Goal: Transaction & Acquisition: Purchase product/service

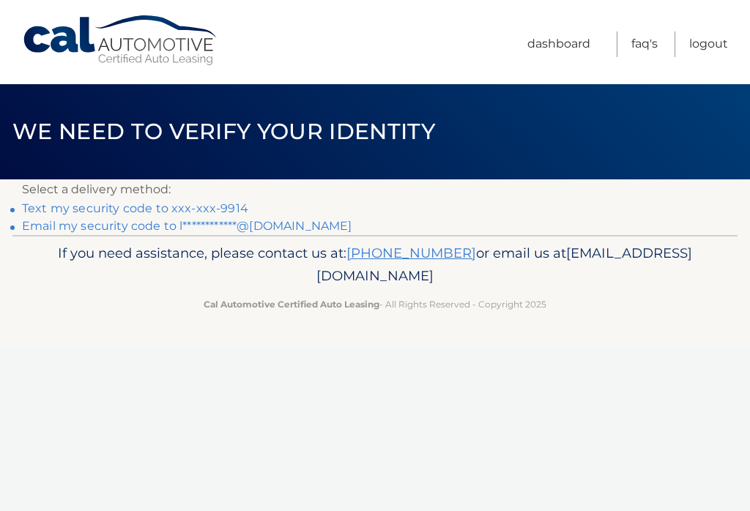
click at [201, 206] on link "Text my security code to xxx-xxx-9914" at bounding box center [135, 208] width 226 height 14
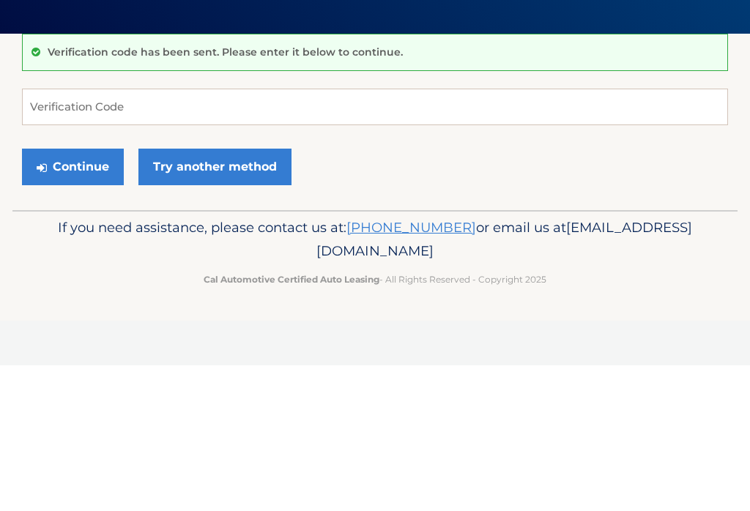
scroll to position [146, 0]
type input "801019"
click at [87, 294] on button "Continue" at bounding box center [73, 312] width 102 height 37
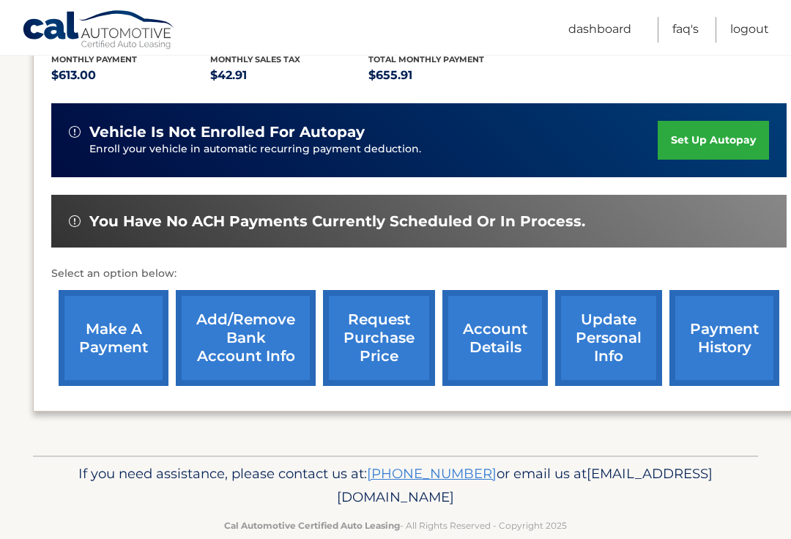
scroll to position [341, 0]
click at [116, 327] on link "make a payment" at bounding box center [114, 338] width 110 height 96
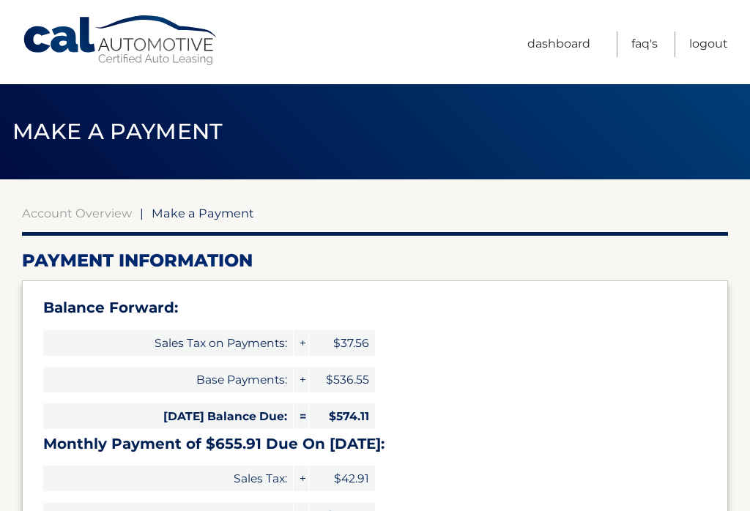
select select "MGJjMTliMmItZDg2Yi00ZTZhLTk4NDQtZGNiN2RiMDUwNzY2"
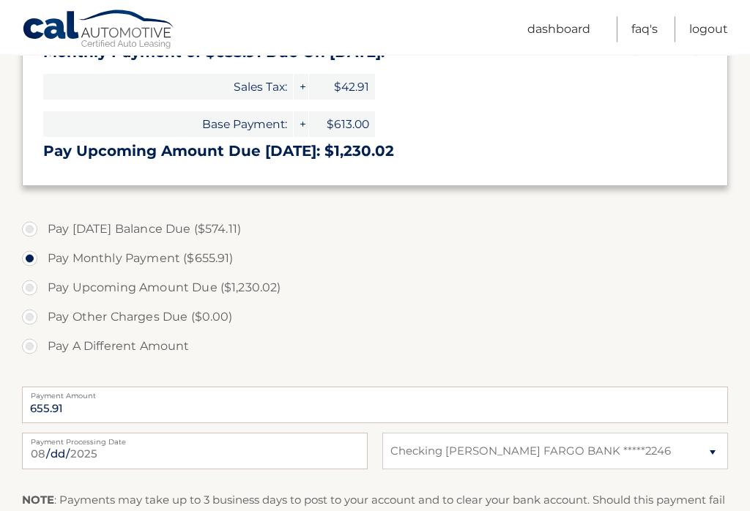
scroll to position [392, 0]
click at [113, 398] on input "655.91" at bounding box center [375, 405] width 706 height 37
click at [37, 347] on label "Pay A Different Amount" at bounding box center [375, 346] width 706 height 29
click at [37, 347] on input "Pay A Different Amount" at bounding box center [35, 343] width 15 height 23
radio input "true"
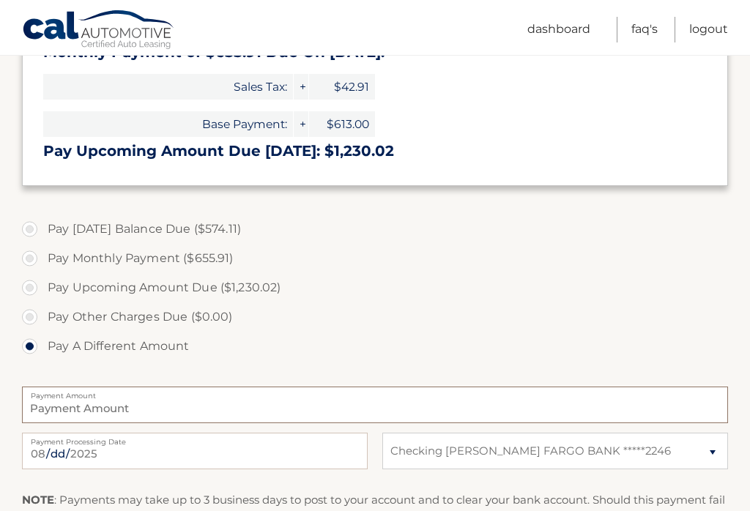
click at [140, 398] on input "Payment Amount" at bounding box center [375, 405] width 706 height 37
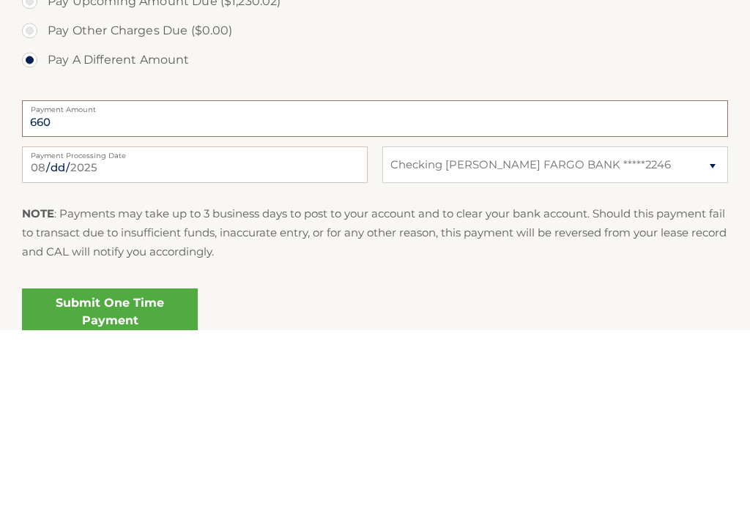
scroll to position [504, 0]
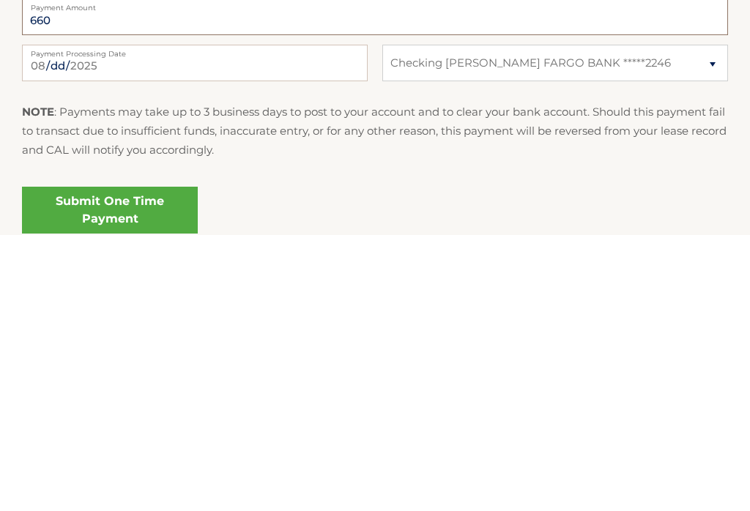
type input "660"
click at [152, 463] on link "Submit One Time Payment" at bounding box center [110, 486] width 176 height 47
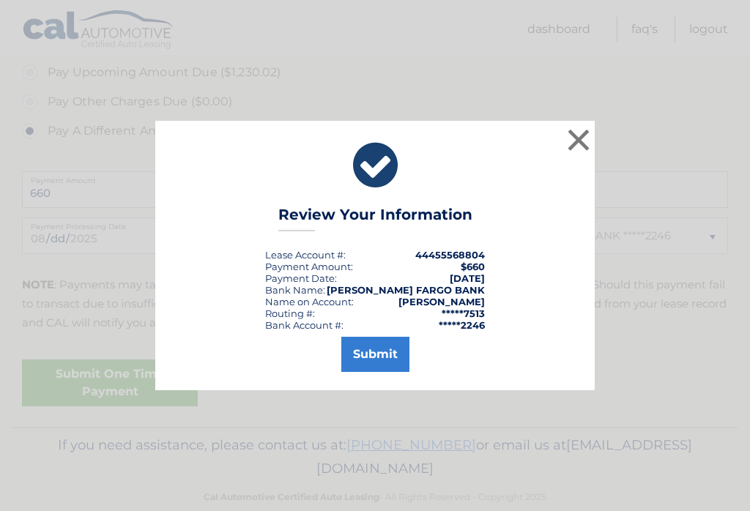
click at [384, 368] on button "Submit" at bounding box center [375, 354] width 68 height 35
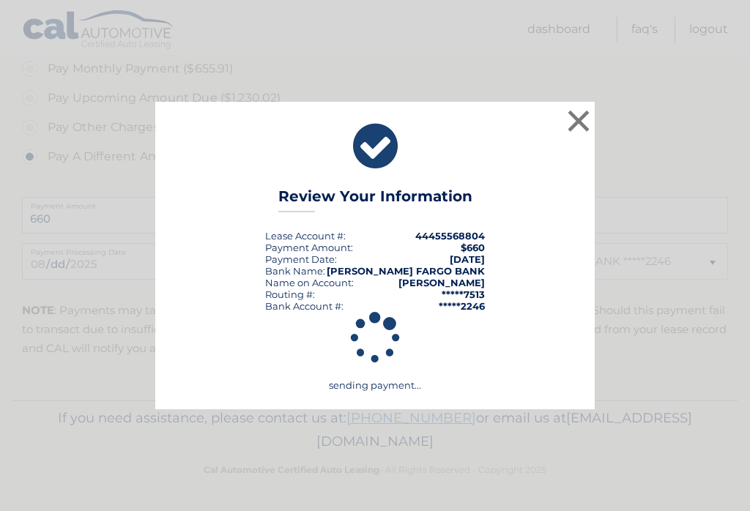
scroll to position [554, 0]
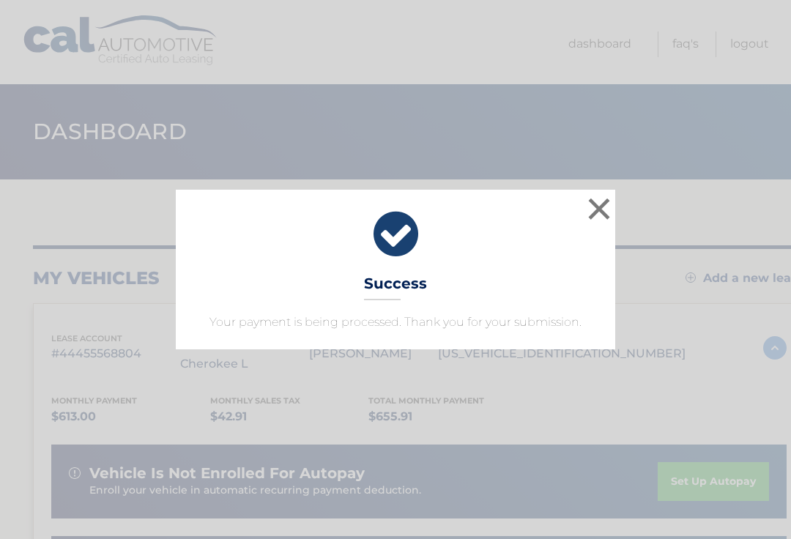
click at [594, 213] on button "×" at bounding box center [598, 208] width 29 height 29
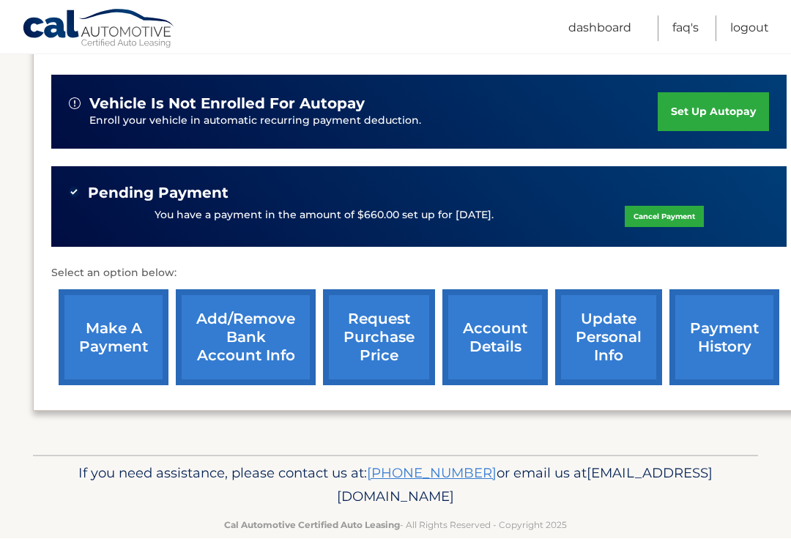
scroll to position [368, 0]
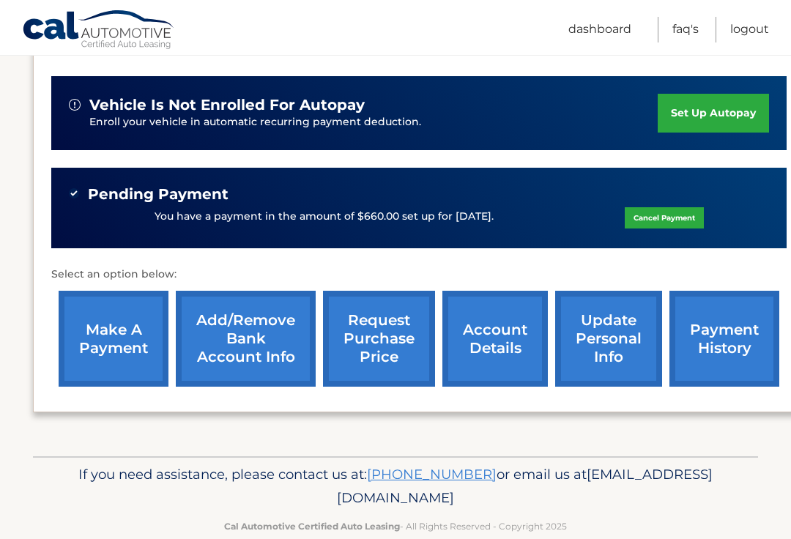
click at [492, 332] on link "account details" at bounding box center [494, 339] width 105 height 96
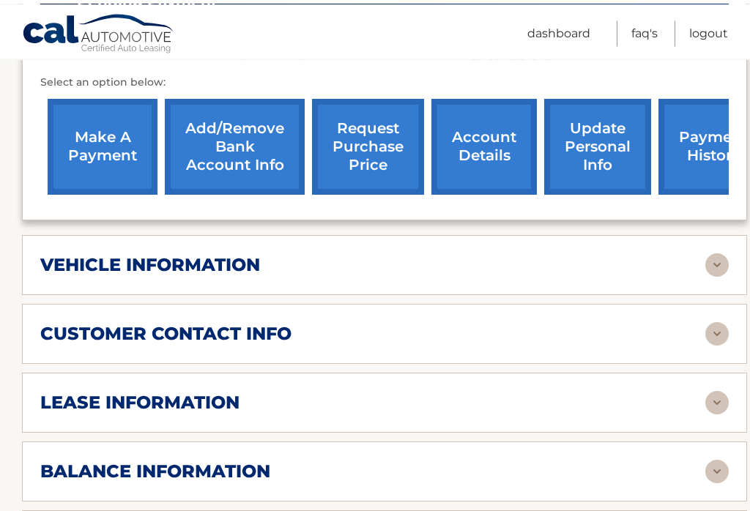
scroll to position [579, 0]
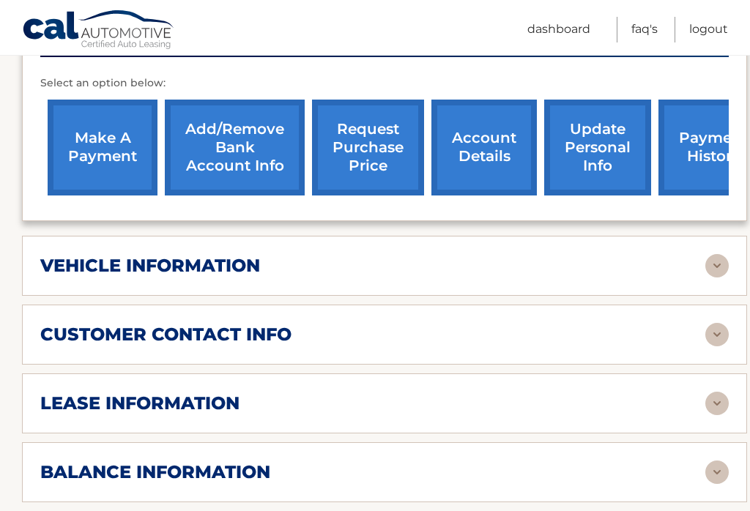
click at [717, 396] on img at bounding box center [716, 403] width 23 height 23
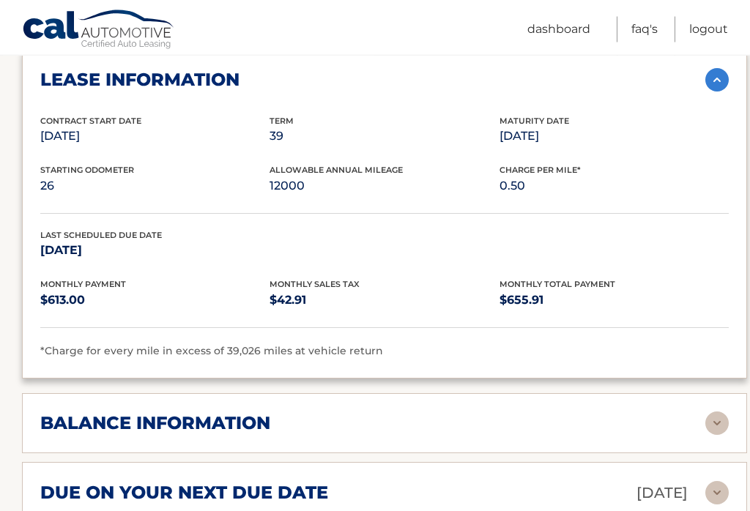
scroll to position [930, 0]
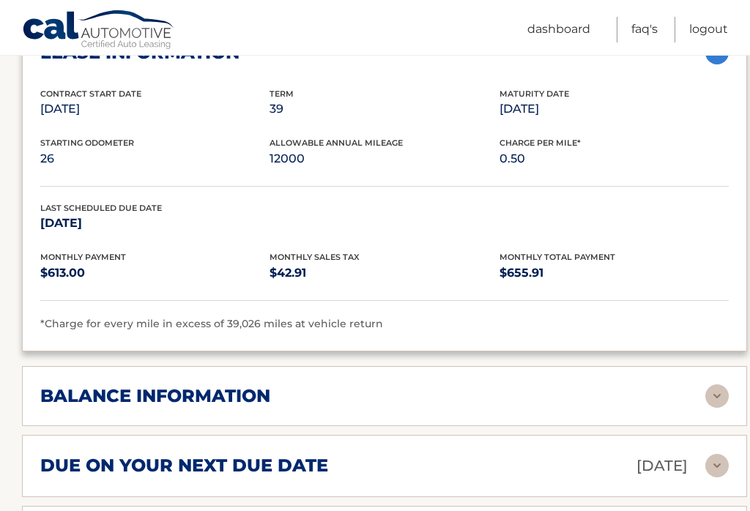
click at [725, 398] on img at bounding box center [716, 395] width 23 height 23
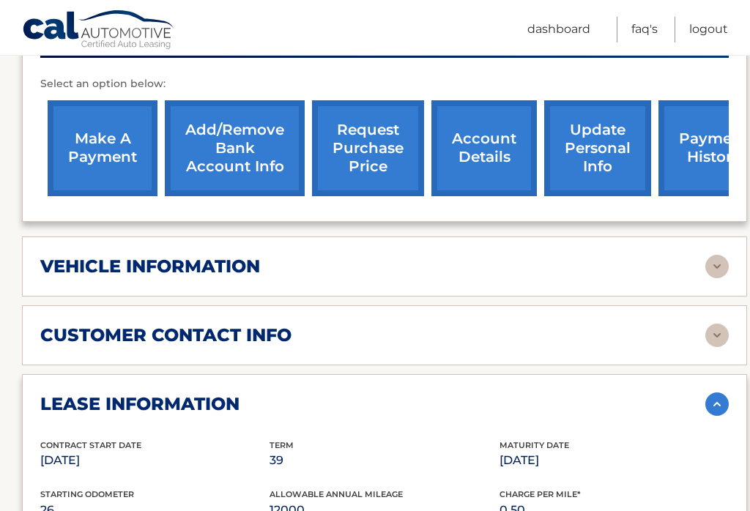
scroll to position [578, 0]
click at [726, 269] on img at bounding box center [716, 266] width 23 height 23
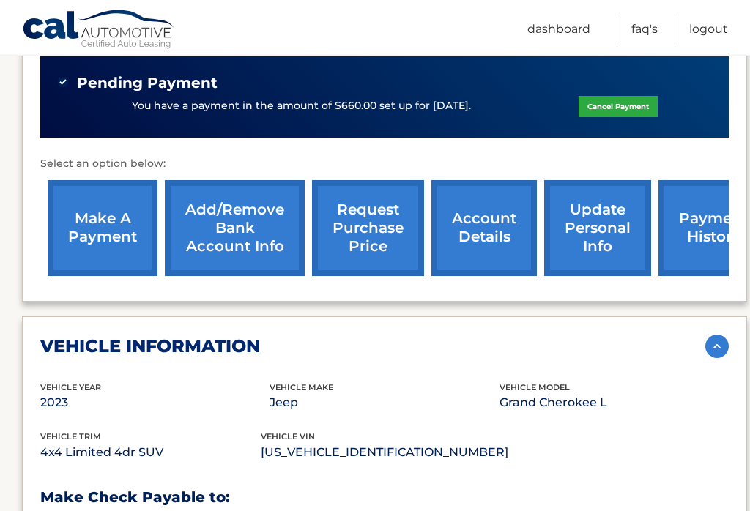
scroll to position [496, 0]
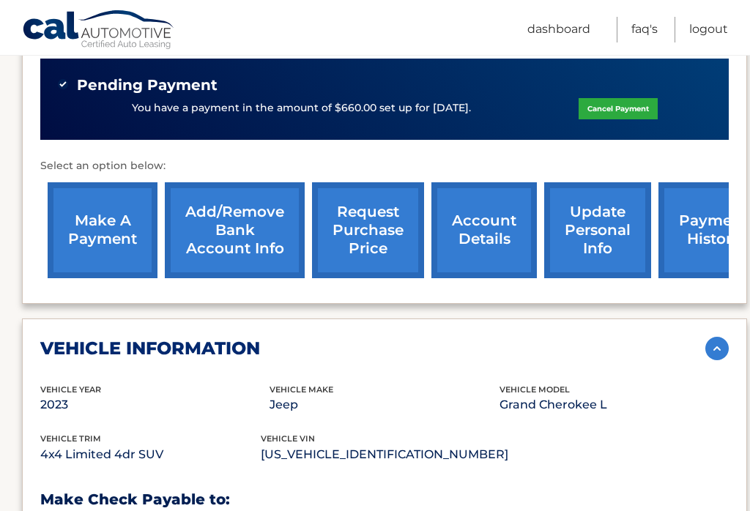
click at [375, 219] on link "request purchase price" at bounding box center [368, 230] width 112 height 96
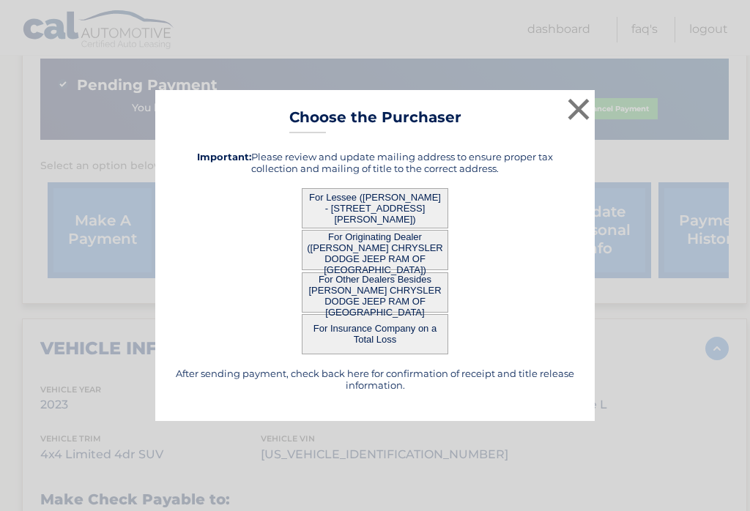
click at [575, 111] on button "×" at bounding box center [578, 108] width 29 height 29
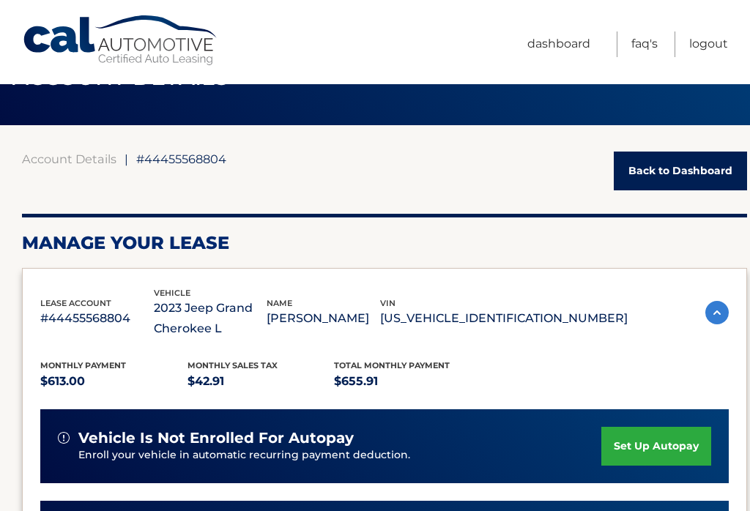
scroll to position [0, 0]
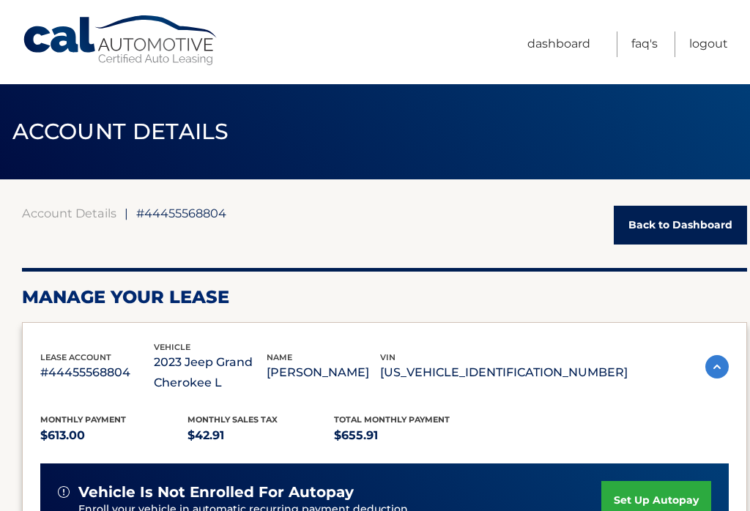
click at [707, 41] on link "Logout" at bounding box center [708, 44] width 39 height 26
